Goal: Task Accomplishment & Management: Use online tool/utility

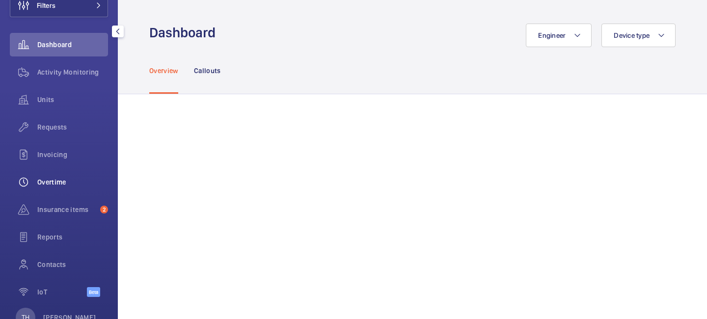
scroll to position [83, 0]
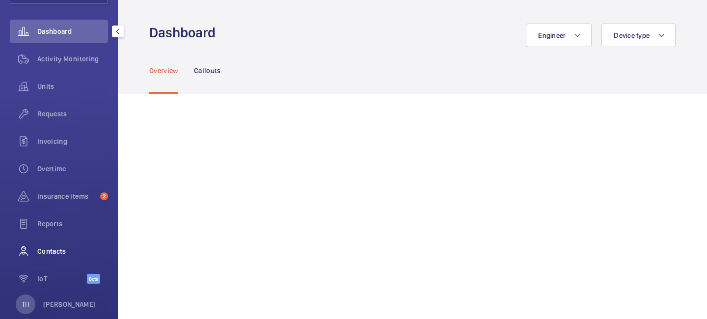
click at [61, 250] on span "Contacts" at bounding box center [72, 252] width 71 height 10
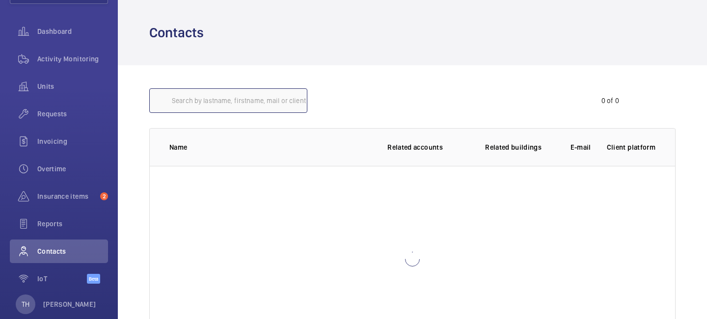
click at [226, 100] on input "text" at bounding box center [228, 100] width 158 height 25
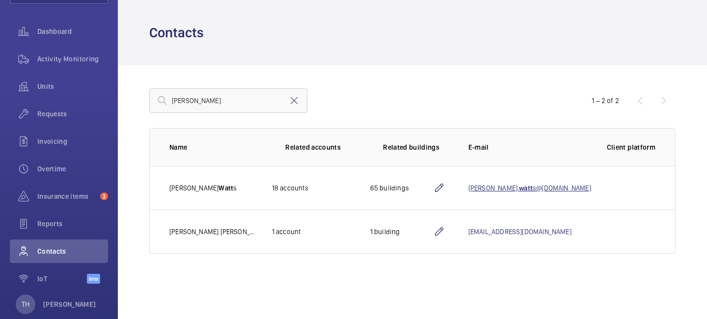
click at [510, 186] on link "[PERSON_NAME]. [PERSON_NAME] s@[DOMAIN_NAME]" at bounding box center [530, 188] width 123 height 8
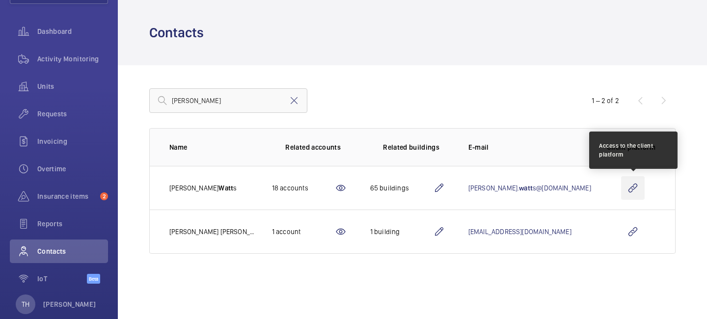
click at [636, 189] on wm-front-icon-button at bounding box center [633, 188] width 24 height 24
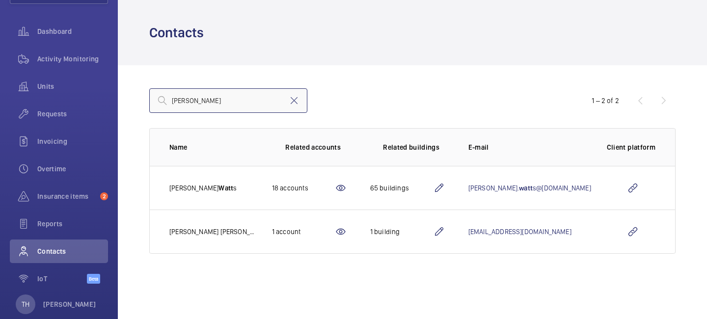
click at [241, 103] on input "[PERSON_NAME]" at bounding box center [228, 100] width 158 height 25
type input "wat"
